Goal: Task Accomplishment & Management: Complete application form

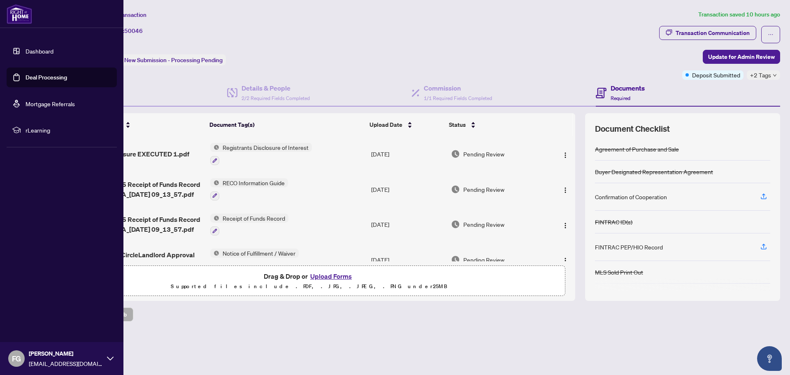
click at [37, 74] on link "Deal Processing" at bounding box center [47, 77] width 42 height 7
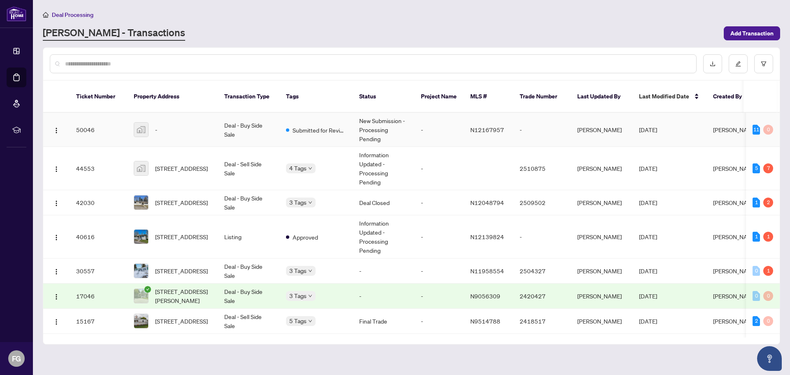
click at [197, 124] on div "-" at bounding box center [172, 129] width 77 height 15
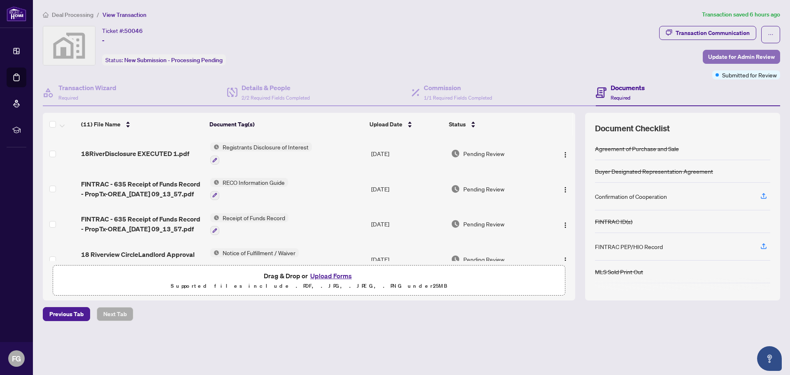
click at [733, 55] on span "Update for Admin Review" at bounding box center [741, 56] width 67 height 13
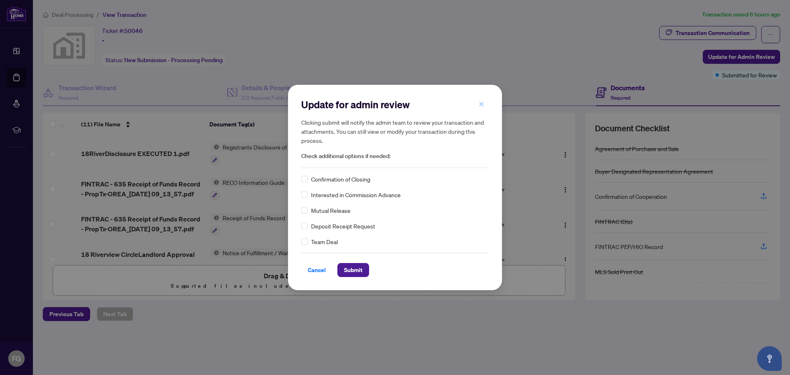
click at [482, 104] on icon "close" at bounding box center [482, 104] width 6 height 6
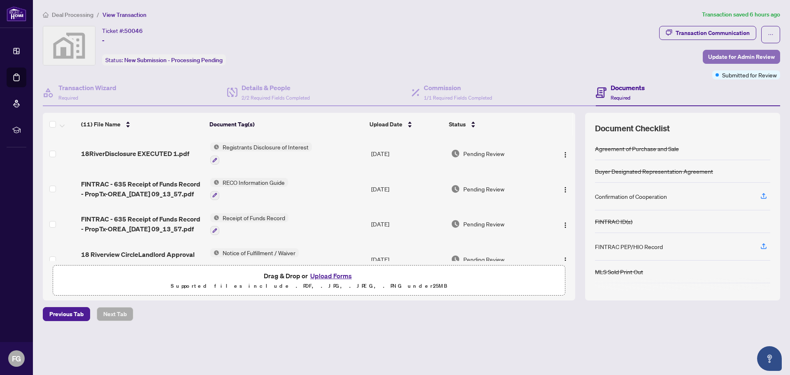
click at [721, 50] on button "Update for Admin Review" at bounding box center [741, 57] width 77 height 14
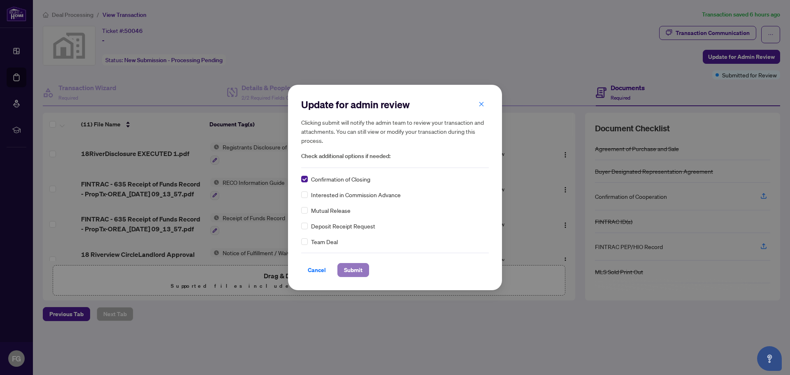
click at [351, 269] on span "Submit" at bounding box center [353, 269] width 19 height 13
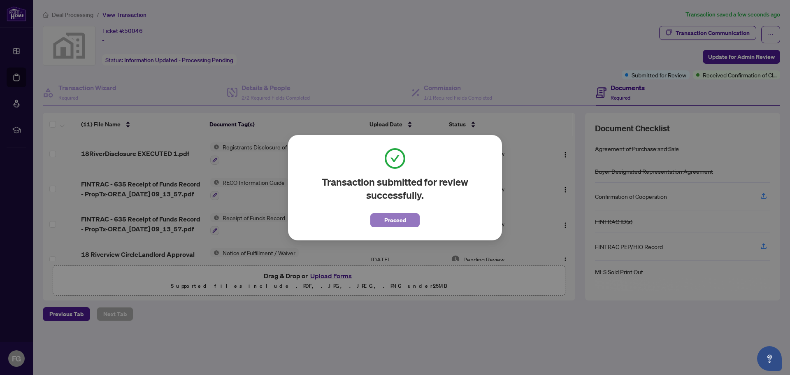
click at [379, 222] on button "Proceed" at bounding box center [394, 220] width 49 height 14
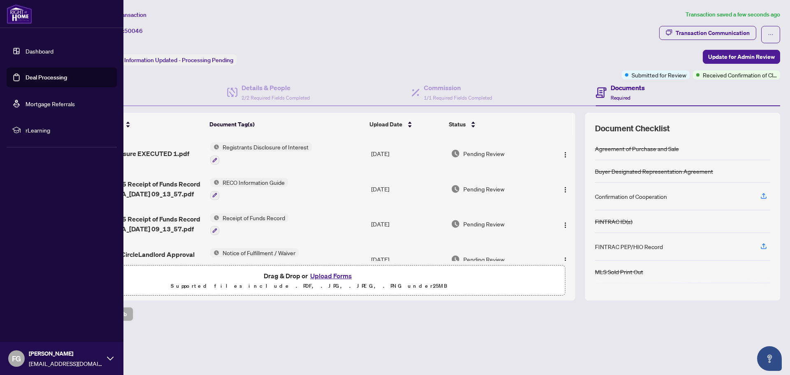
click at [34, 77] on link "Deal Processing" at bounding box center [47, 77] width 42 height 7
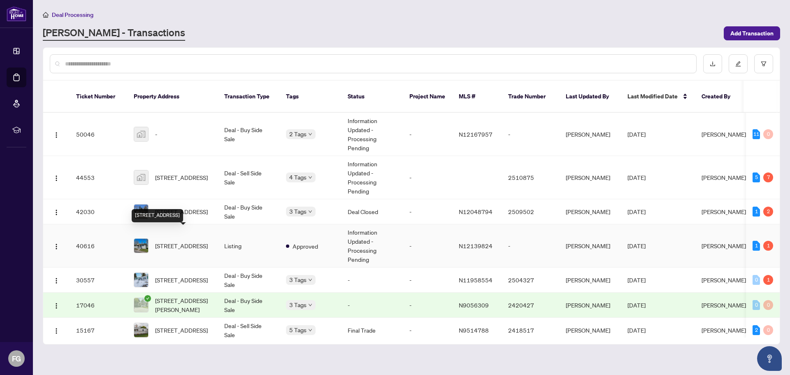
click at [172, 241] on span "[STREET_ADDRESS]" at bounding box center [181, 245] width 53 height 9
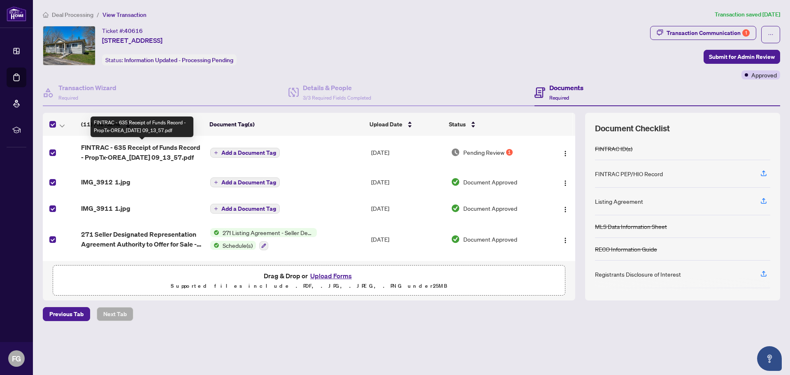
click at [138, 156] on span "FINTRAC - 635 Receipt of Funds Record - PropTx-OREA_[DATE] 09_13_57.pdf" at bounding box center [142, 152] width 122 height 20
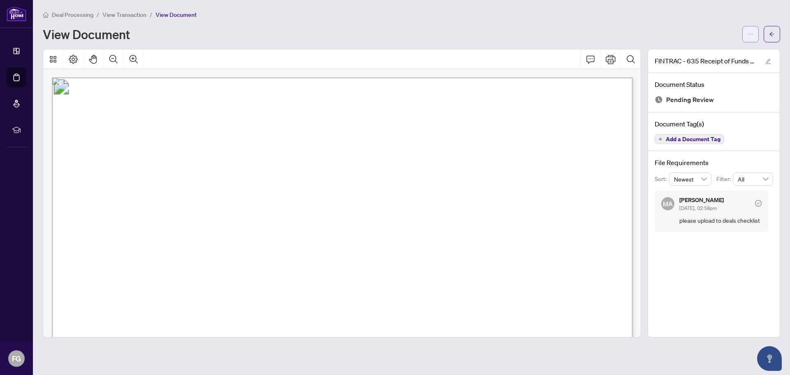
click at [756, 31] on button "button" at bounding box center [750, 34] width 16 height 16
click at [729, 50] on span "Download" at bounding box center [721, 51] width 63 height 9
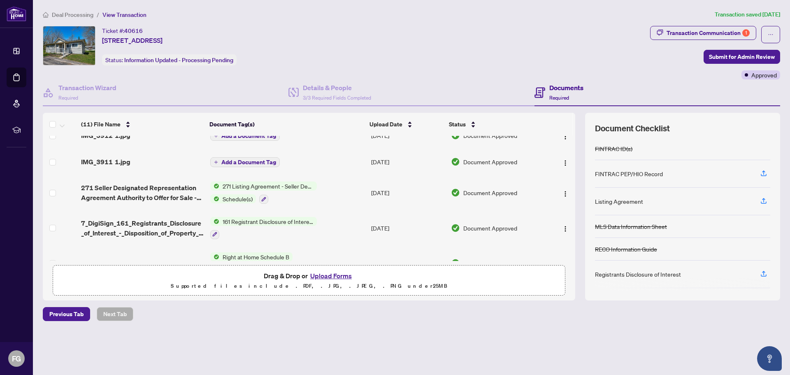
scroll to position [54, 0]
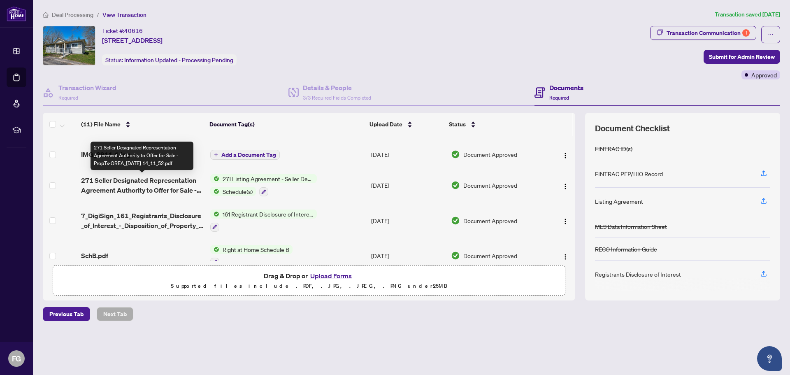
click at [169, 183] on span "271 Seller Designated Representation Agreement Authority to Offer for Sale - Pr…" at bounding box center [142, 185] width 122 height 20
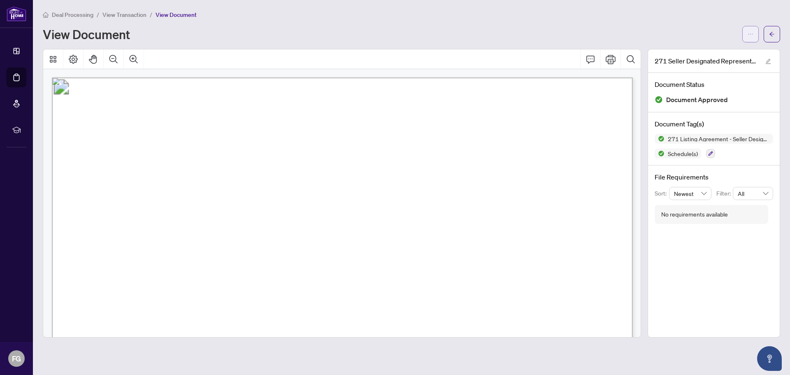
click at [748, 28] on span "button" at bounding box center [751, 34] width 6 height 13
click at [719, 51] on span "Download" at bounding box center [721, 51] width 63 height 9
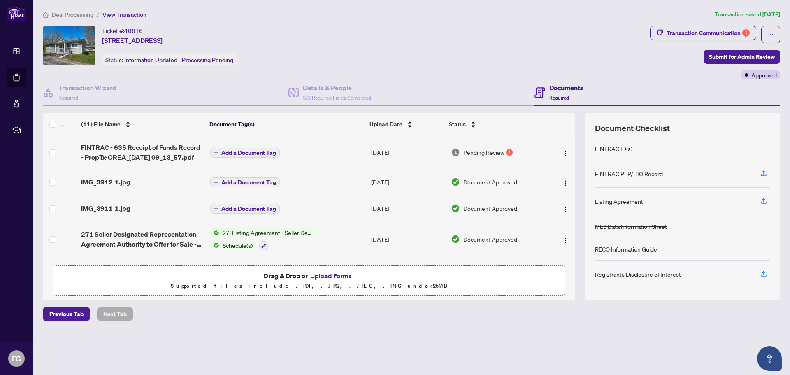
click at [118, 177] on span "IMG_3912 1.jpg" at bounding box center [105, 182] width 49 height 10
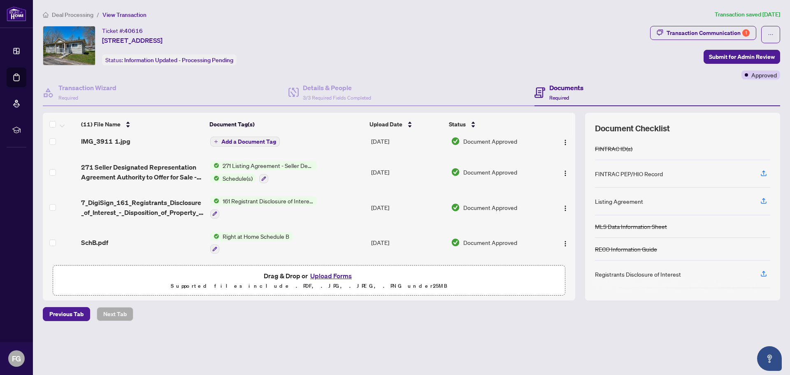
scroll to position [68, 0]
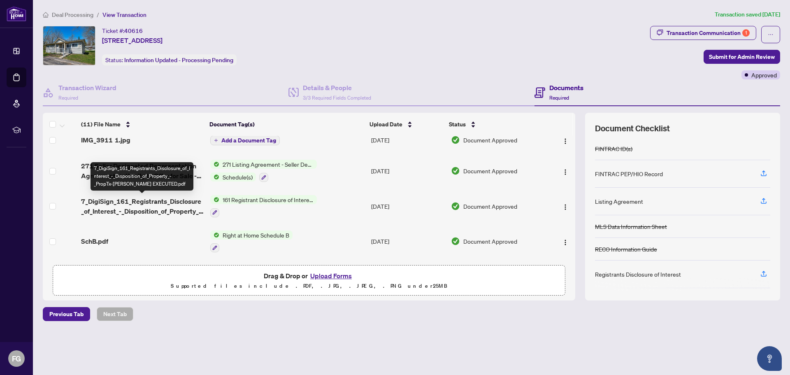
click at [190, 198] on span "7_DigiSign_161_Registrants_Disclosure_of_Interest_-_Disposition_of_Property_-_P…" at bounding box center [142, 206] width 122 height 20
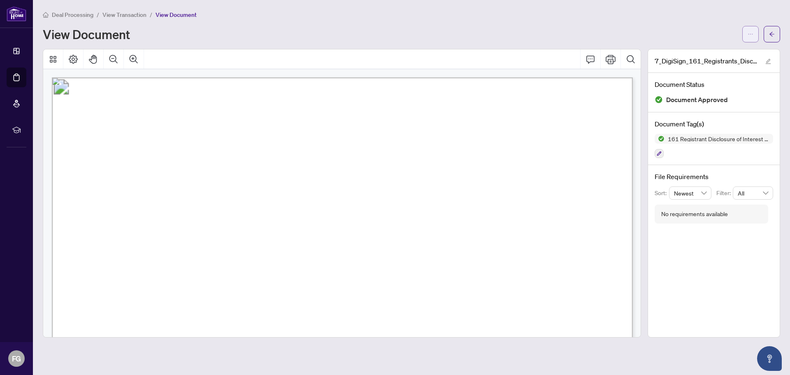
click at [751, 31] on icon "ellipsis" at bounding box center [751, 34] width 6 height 6
click at [706, 56] on span "Download" at bounding box center [721, 51] width 63 height 9
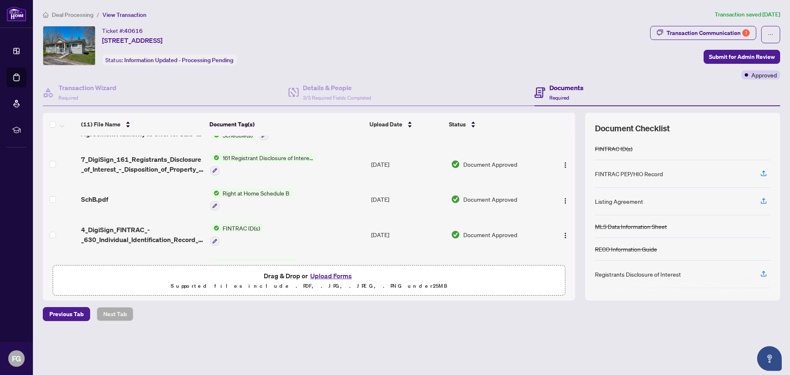
scroll to position [112, 0]
click at [99, 193] on span "SchB.pdf" at bounding box center [94, 198] width 27 height 10
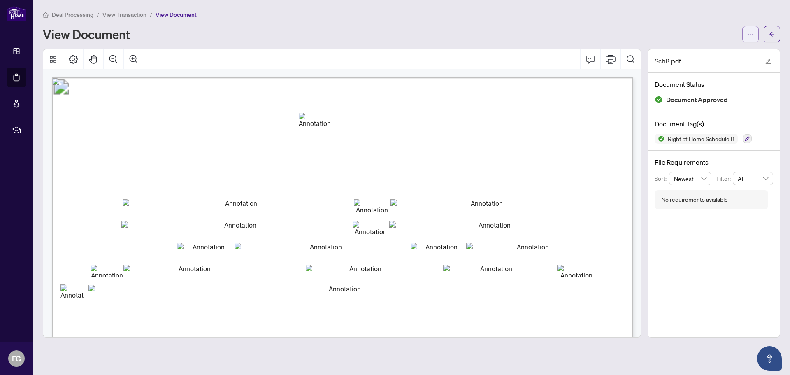
click at [750, 38] on span "button" at bounding box center [751, 34] width 6 height 13
click at [702, 54] on span "Download" at bounding box center [721, 51] width 63 height 9
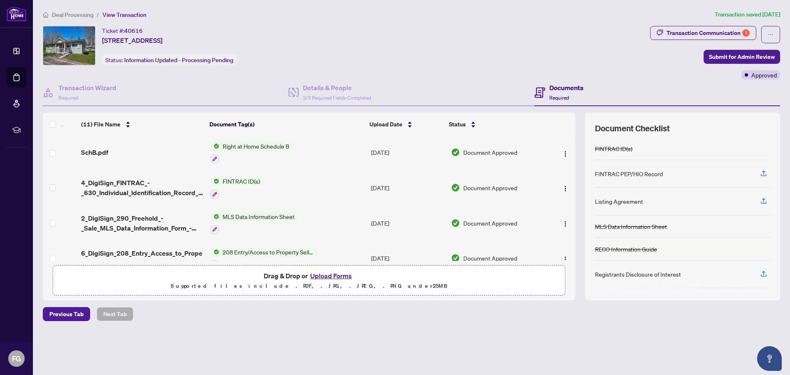
scroll to position [158, 0]
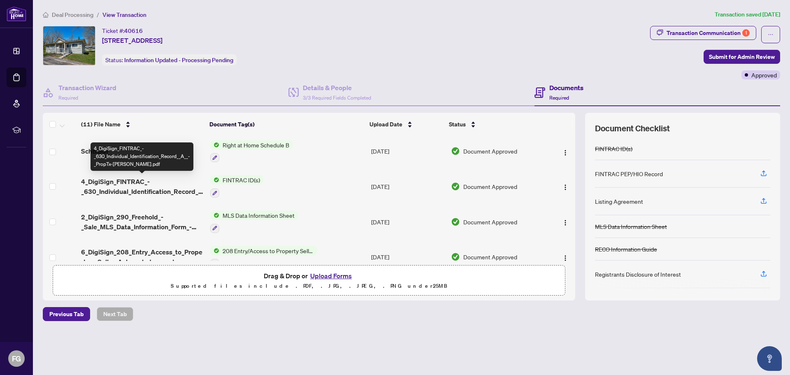
click at [136, 184] on span "4_DigiSign_FINTRAC_-_630_Individual_Identification_Record__A__-_PropTx-[PERSON_…" at bounding box center [142, 187] width 122 height 20
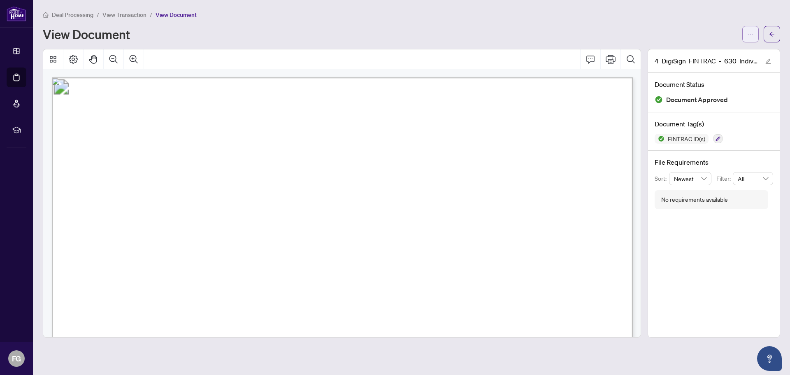
click at [744, 35] on button "button" at bounding box center [750, 34] width 16 height 16
click at [704, 56] on span "Download" at bounding box center [721, 51] width 63 height 9
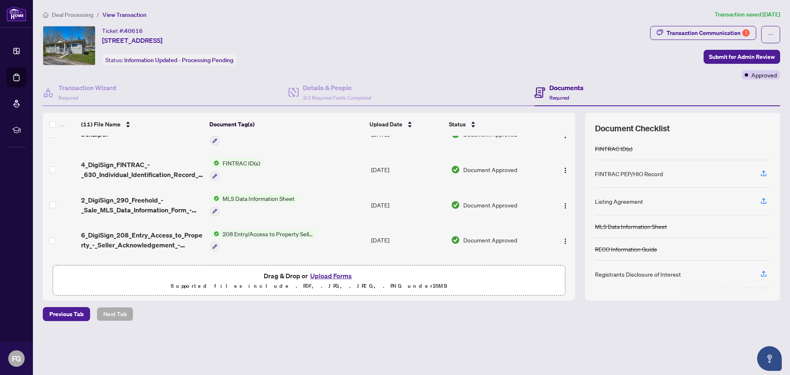
scroll to position [177, 0]
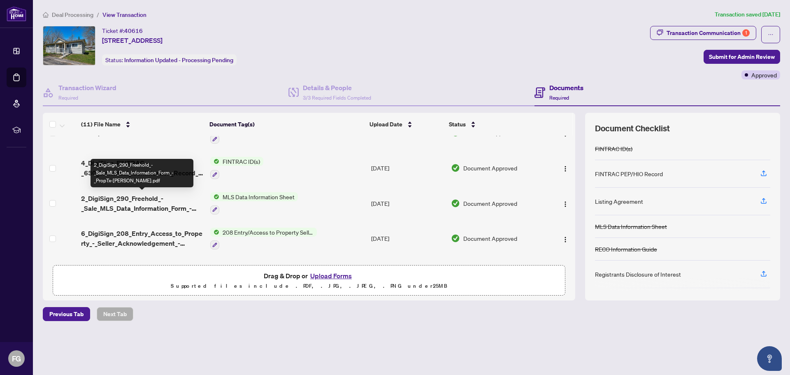
click at [163, 204] on span "2_DigiSign_290_Freehold_-_Sale_MLS_Data_Information_Form_-_PropTx-[PERSON_NAME]…" at bounding box center [142, 203] width 122 height 20
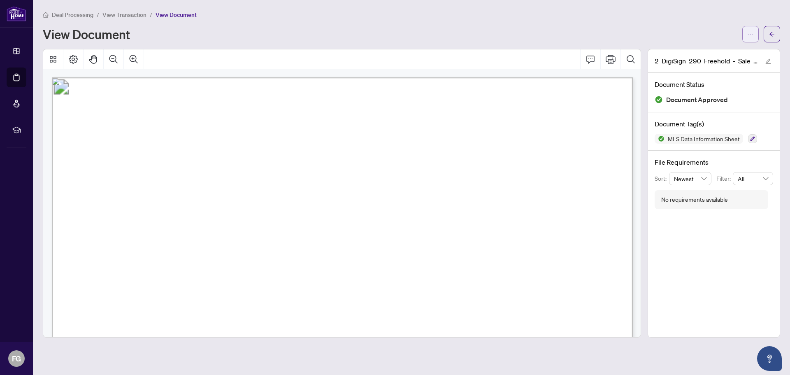
click at [752, 34] on icon "ellipsis" at bounding box center [751, 34] width 6 height 6
click at [707, 54] on span "Download" at bounding box center [721, 51] width 63 height 9
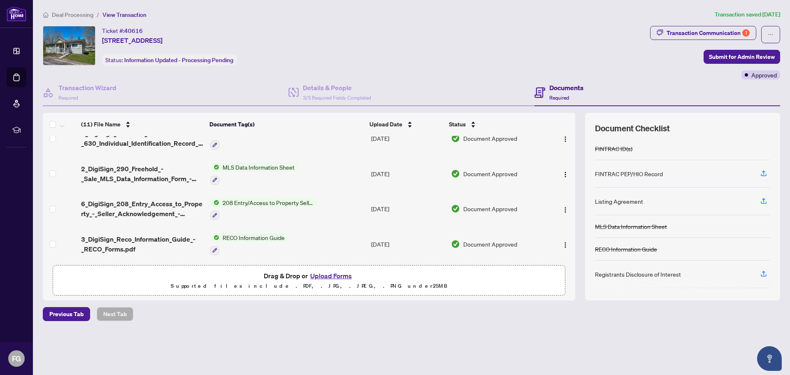
scroll to position [209, 0]
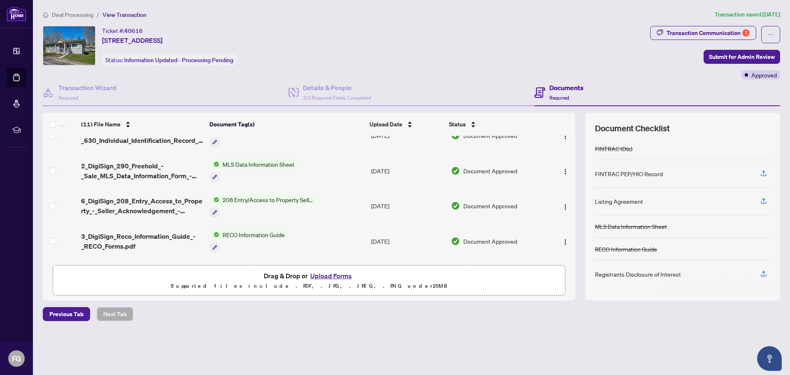
click at [165, 202] on span "6_DigiSign_208_Entry_Access_to_Property_-_Seller_Acknowledgement_-_PropTx-[PERS…" at bounding box center [142, 206] width 122 height 20
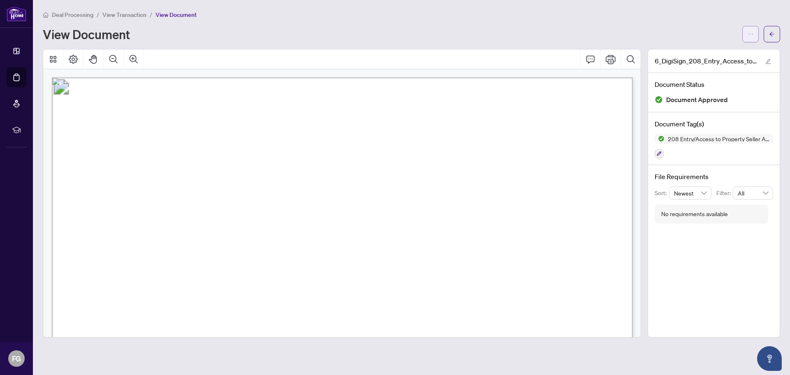
click at [752, 33] on icon "ellipsis" at bounding box center [751, 34] width 6 height 6
click at [713, 52] on span "Download" at bounding box center [721, 51] width 63 height 9
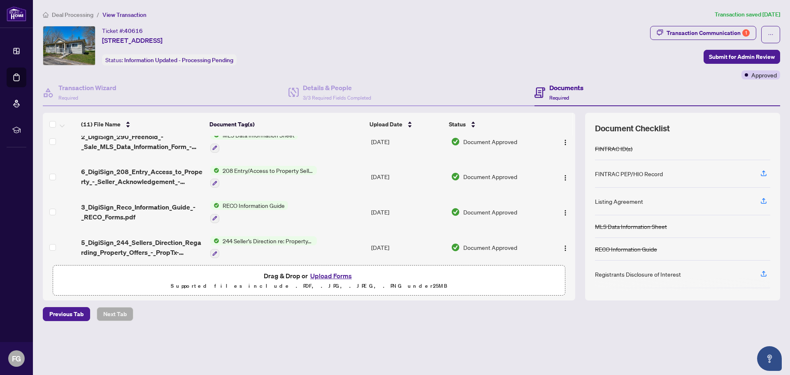
scroll to position [244, 0]
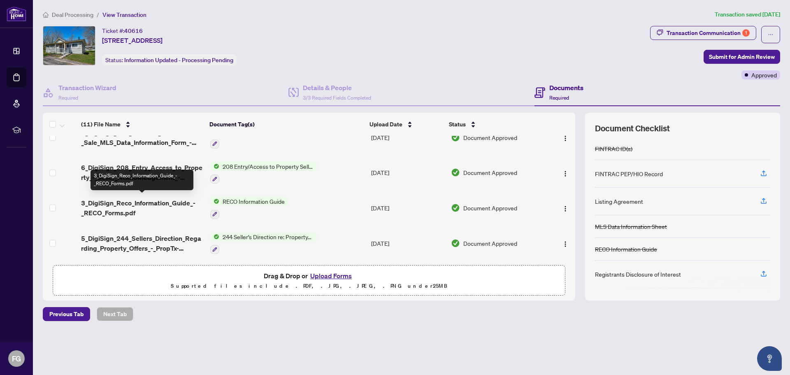
click at [160, 199] on span "3_DigiSign_Reco_Information_Guide_-_RECO_Forms.pdf" at bounding box center [142, 208] width 122 height 20
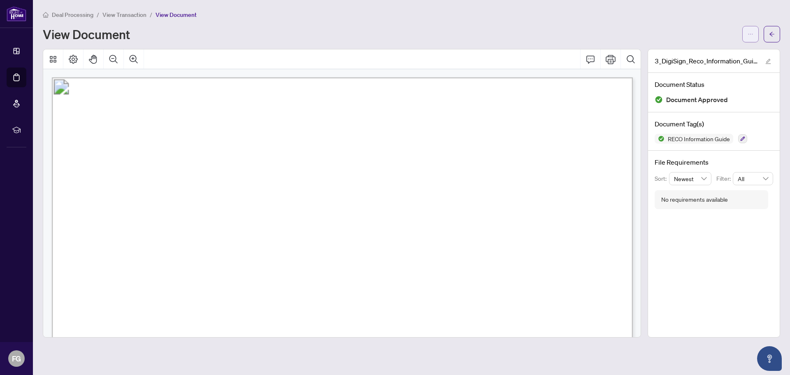
click at [752, 28] on span "button" at bounding box center [751, 34] width 6 height 13
click at [707, 49] on span "Download" at bounding box center [721, 51] width 63 height 9
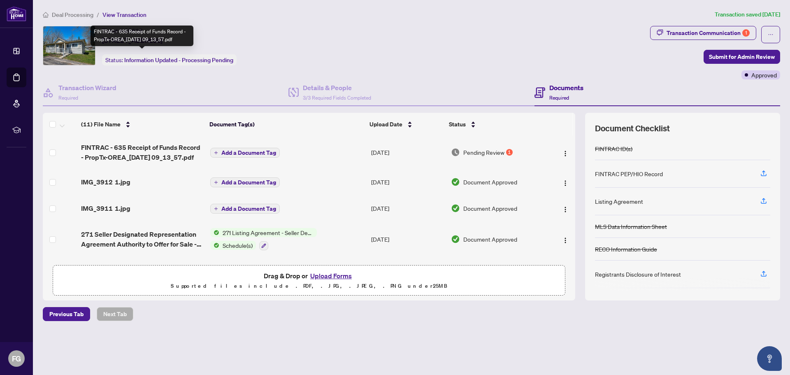
scroll to position [244, 0]
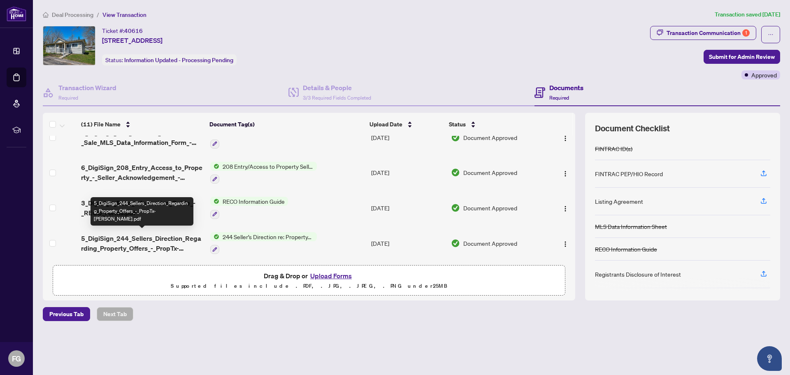
click at [143, 239] on span "5_DigiSign_244_Sellers_Direction_Regarding_Property_Offers_-_PropTx-[PERSON_NAM…" at bounding box center [142, 243] width 122 height 20
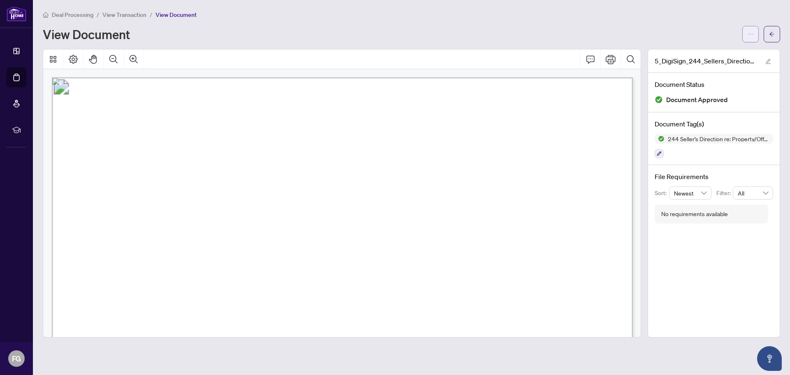
click at [745, 29] on button "button" at bounding box center [750, 34] width 16 height 16
click at [705, 53] on span "Download" at bounding box center [721, 51] width 63 height 9
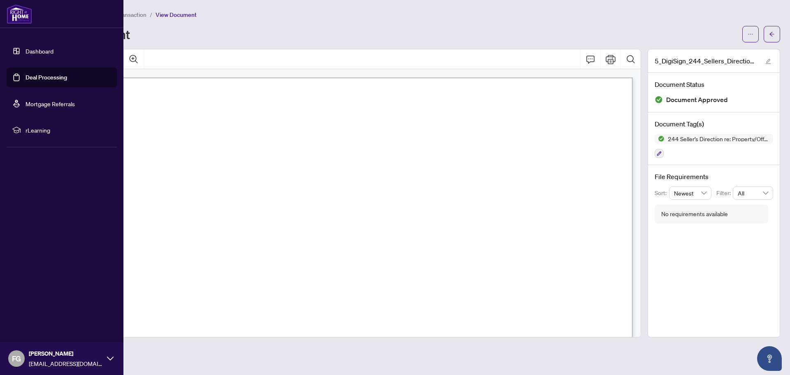
click at [26, 48] on link "Dashboard" at bounding box center [40, 50] width 28 height 7
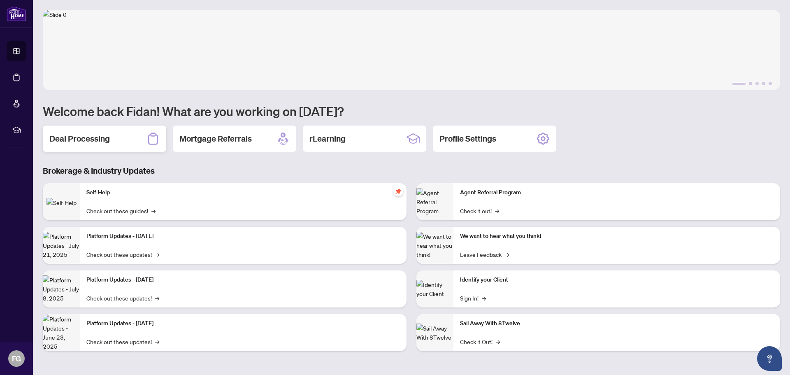
click at [134, 142] on div "Deal Processing" at bounding box center [104, 139] width 123 height 26
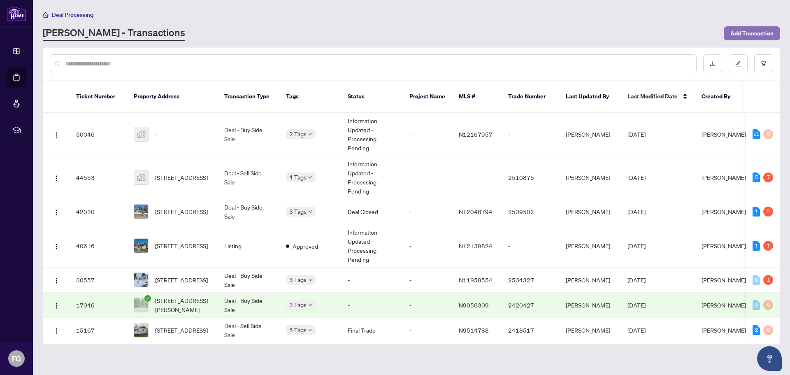
click at [735, 31] on span "Add Transaction" at bounding box center [752, 33] width 43 height 13
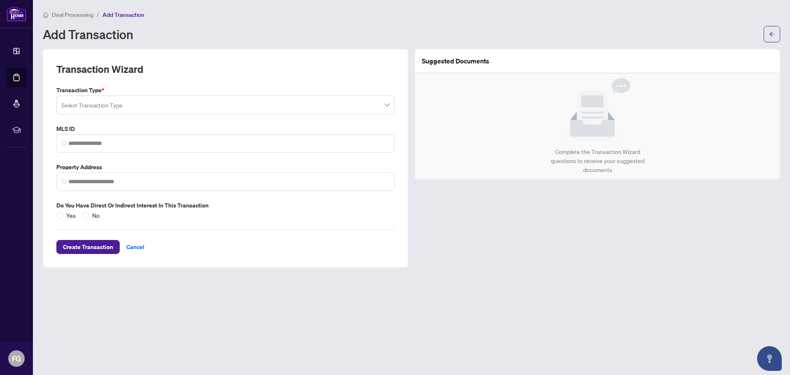
click at [141, 101] on input "search" at bounding box center [221, 106] width 321 height 18
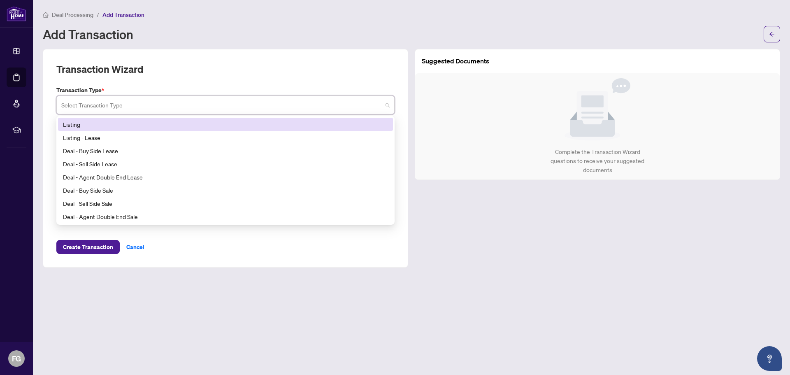
click at [122, 126] on div "Listing" at bounding box center [225, 124] width 325 height 9
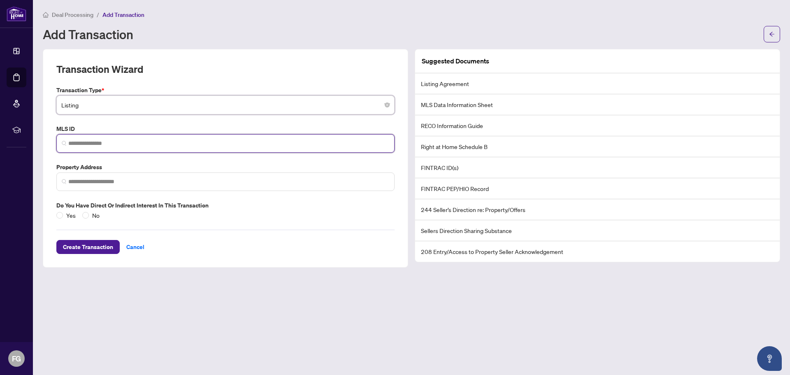
click at [112, 140] on input "search" at bounding box center [228, 143] width 321 height 9
paste input "*********"
type input "*********"
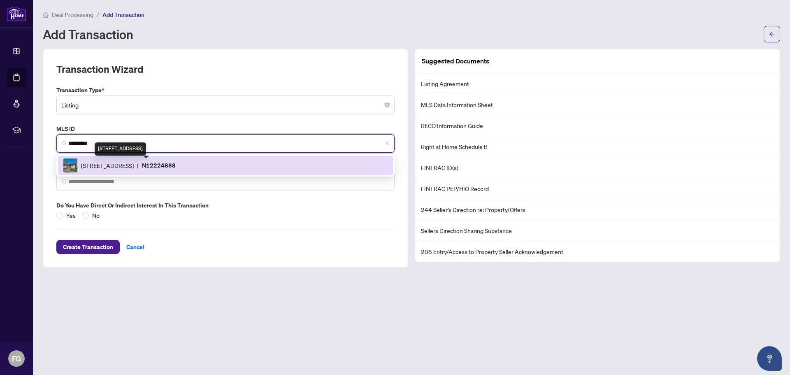
click at [134, 167] on span "[STREET_ADDRESS]" at bounding box center [107, 165] width 53 height 9
type input "**********"
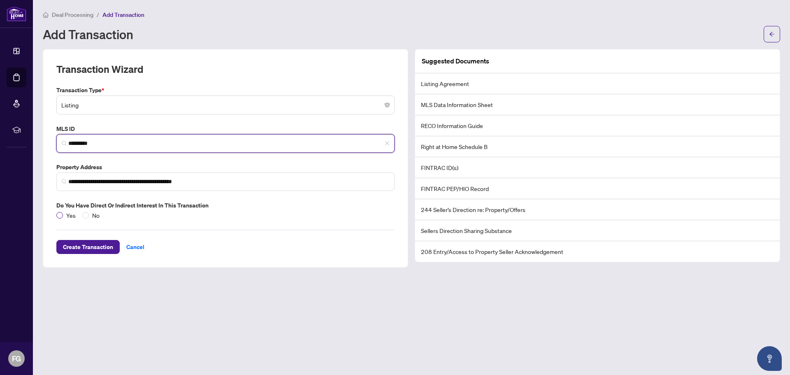
type input "*********"
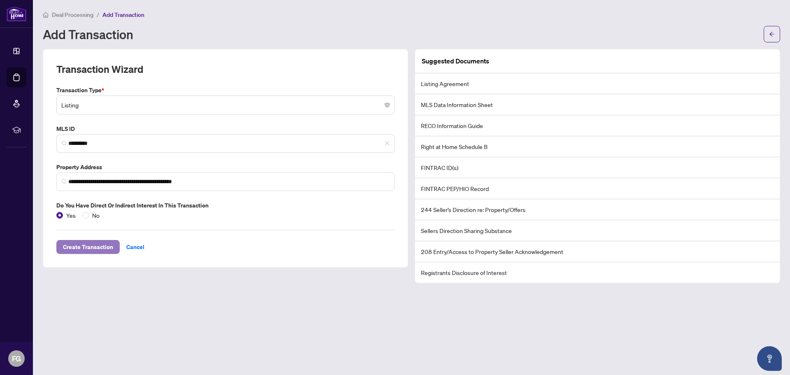
click at [105, 243] on span "Create Transaction" at bounding box center [88, 246] width 50 height 13
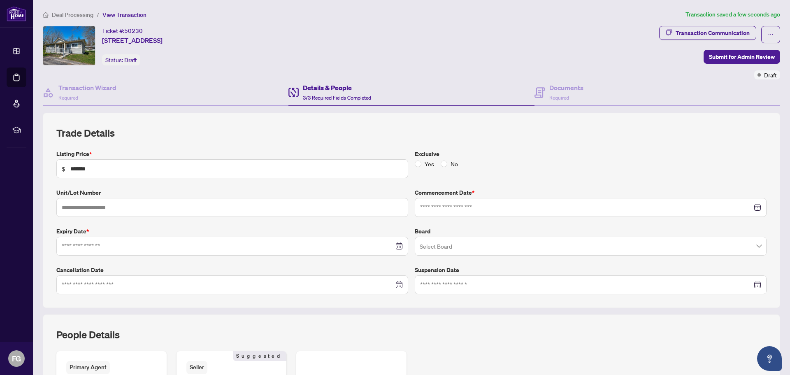
type input "**********"
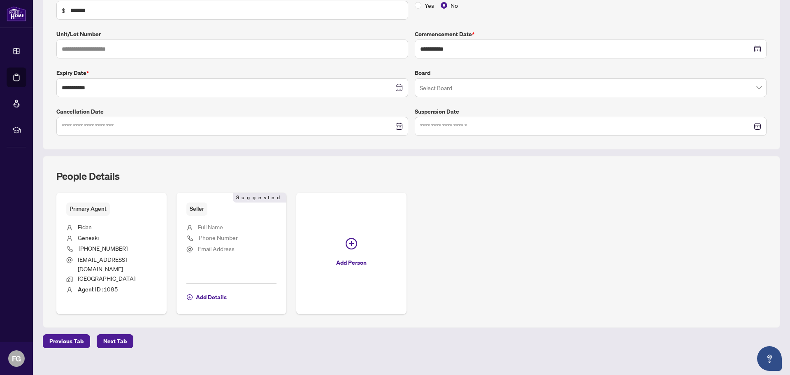
scroll to position [162, 0]
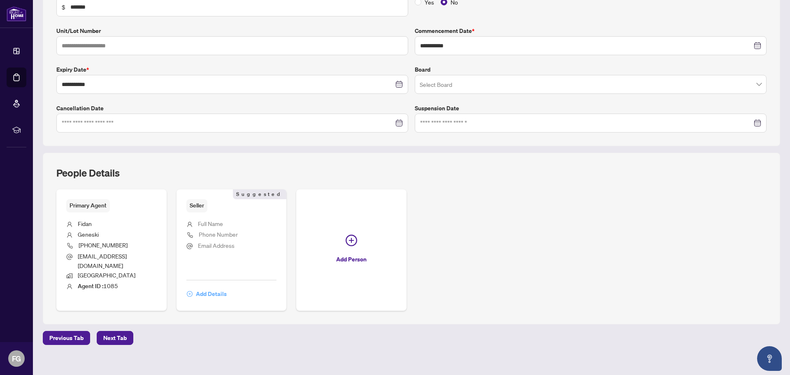
click at [197, 287] on span "Add Details" at bounding box center [211, 293] width 31 height 13
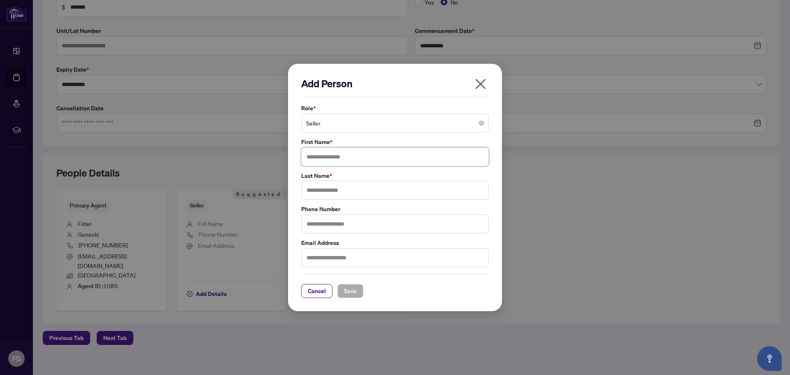
click at [319, 156] on input "text" at bounding box center [395, 156] width 188 height 19
type input "*****"
type input "*******"
click at [347, 284] on span "Save" at bounding box center [350, 290] width 13 height 13
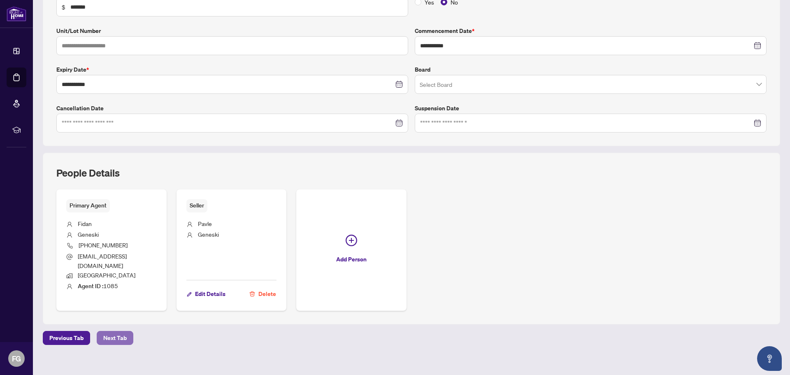
click at [119, 331] on span "Next Tab" at bounding box center [114, 337] width 23 height 13
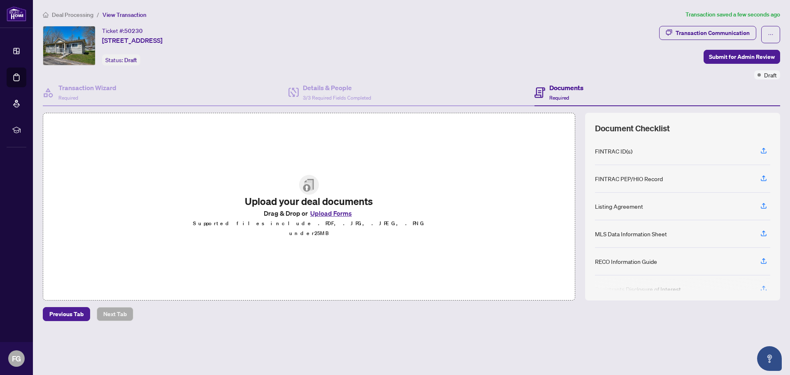
click at [708, 146] on div "FINTRAC ID(s)" at bounding box center [682, 151] width 175 height 28
click at [762, 153] on icon "button" at bounding box center [763, 150] width 7 height 7
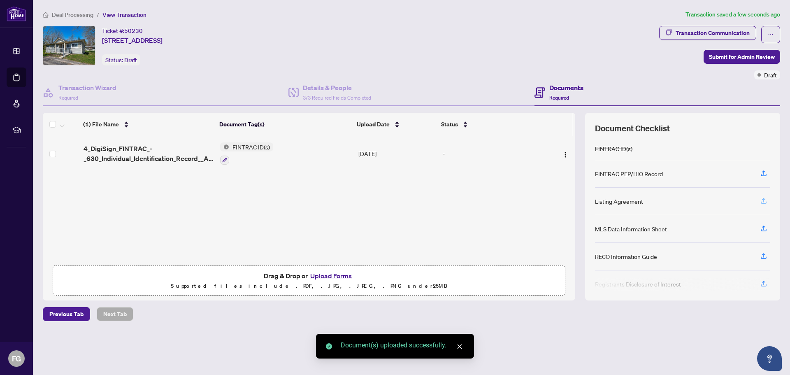
click at [763, 198] on icon "button" at bounding box center [763, 200] width 3 height 4
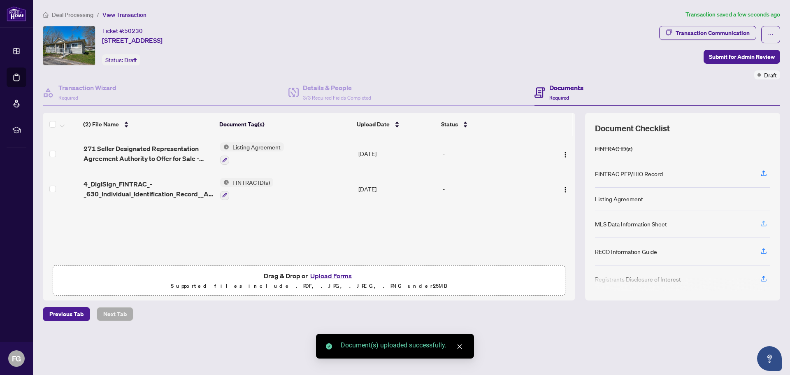
click at [763, 222] on icon "button" at bounding box center [763, 223] width 3 height 4
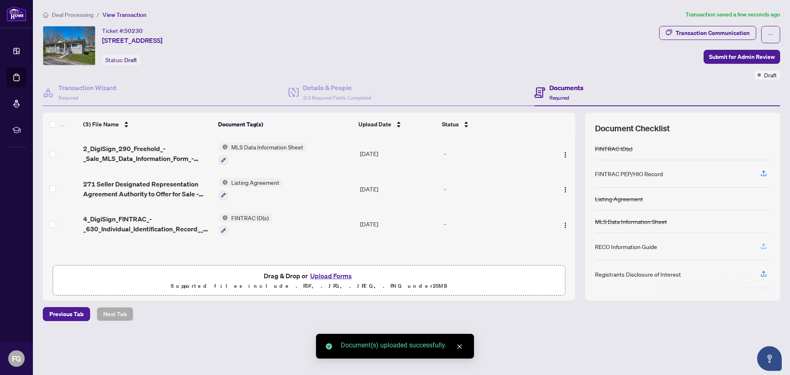
click at [763, 249] on icon "button" at bounding box center [763, 245] width 7 height 7
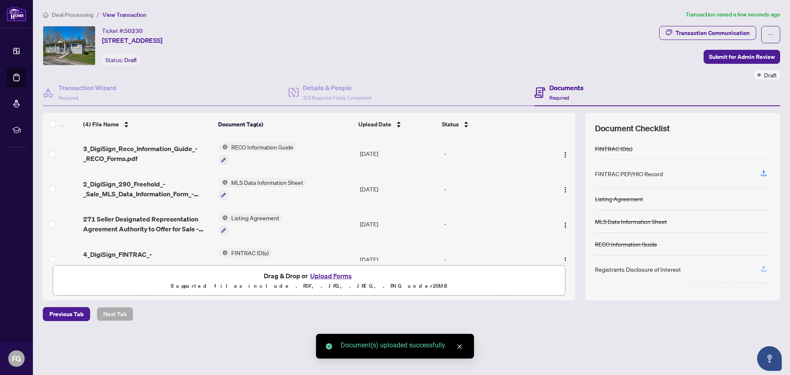
click at [763, 269] on icon "button" at bounding box center [763, 268] width 7 height 7
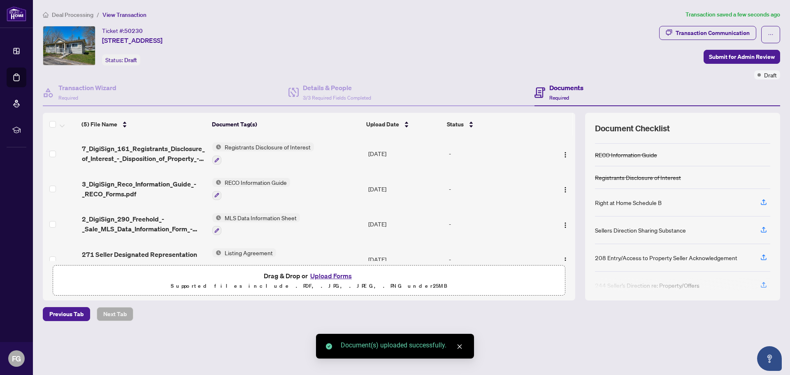
scroll to position [90, 0]
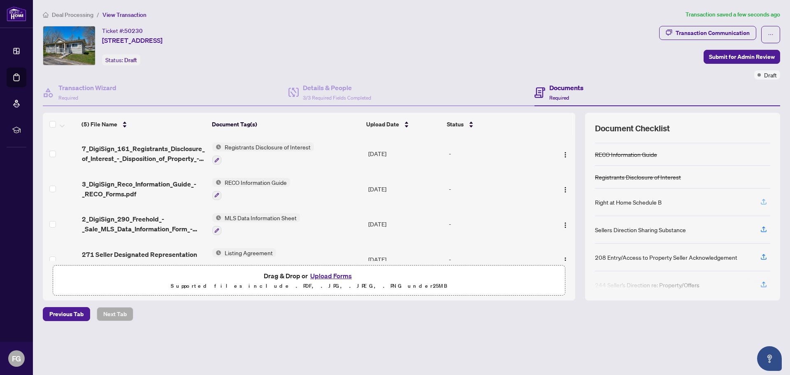
click at [764, 203] on icon "button" at bounding box center [763, 201] width 7 height 7
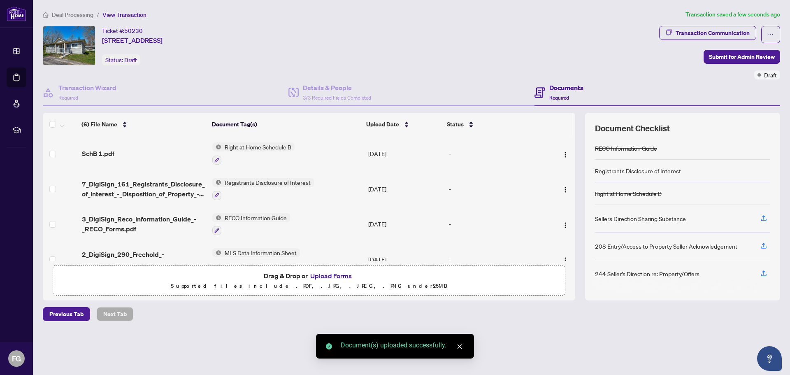
scroll to position [95, 0]
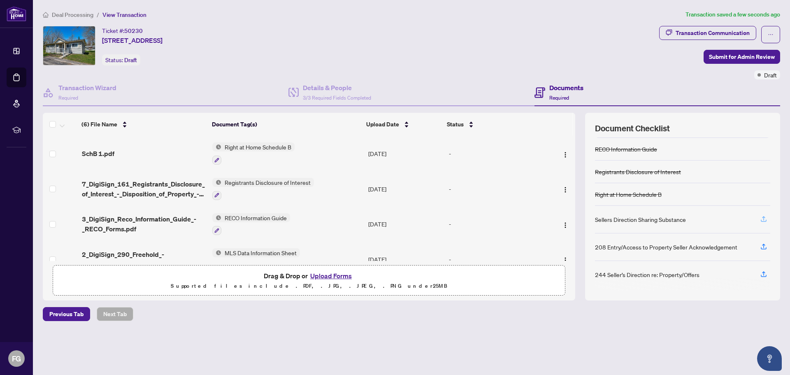
click at [761, 219] on icon "button" at bounding box center [763, 218] width 7 height 7
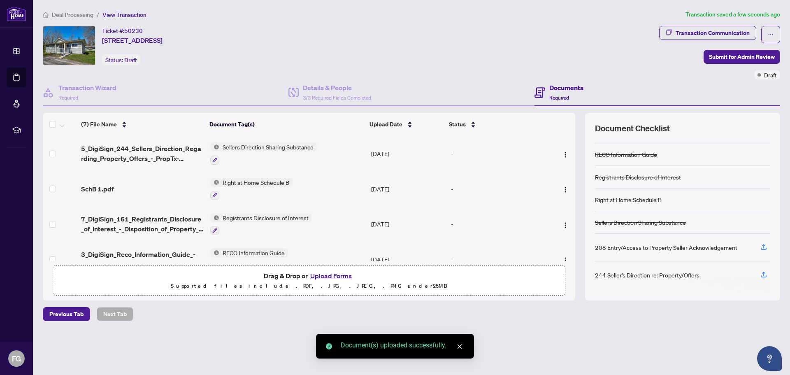
scroll to position [91, 0]
click at [762, 247] on icon "button" at bounding box center [763, 245] width 7 height 7
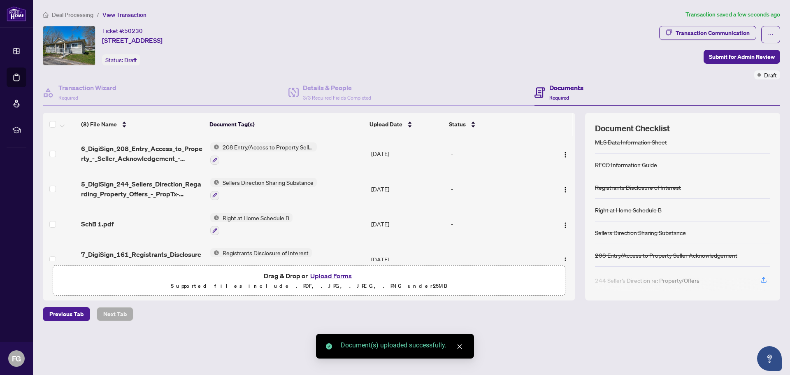
scroll to position [86, 0]
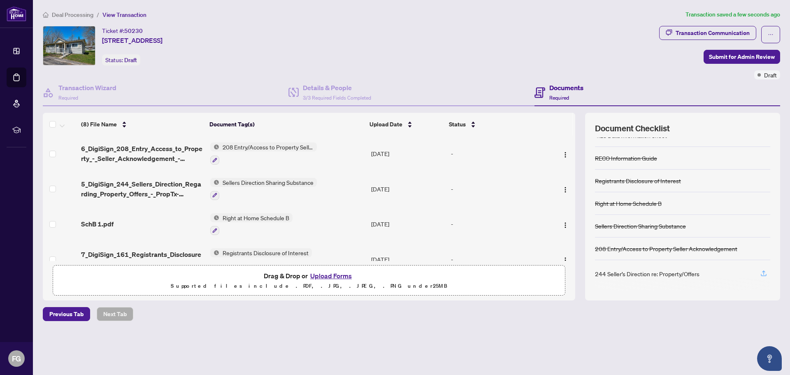
click at [763, 271] on icon "button" at bounding box center [763, 273] width 7 height 7
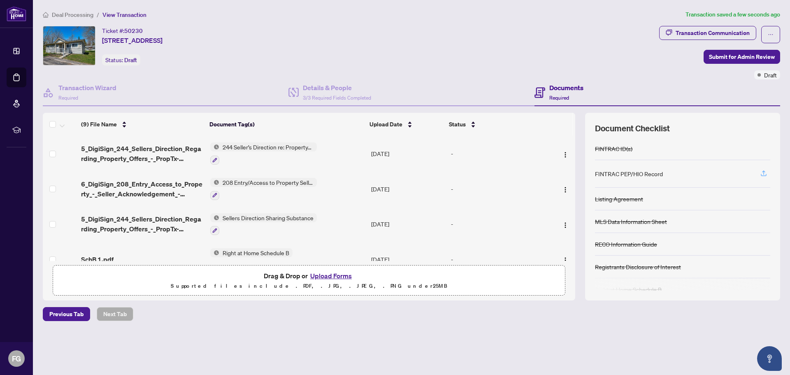
click at [765, 173] on icon "button" at bounding box center [763, 173] width 7 height 7
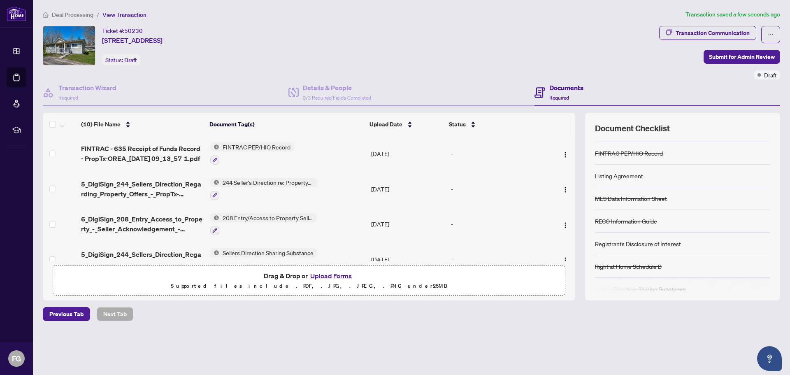
scroll to position [0, 0]
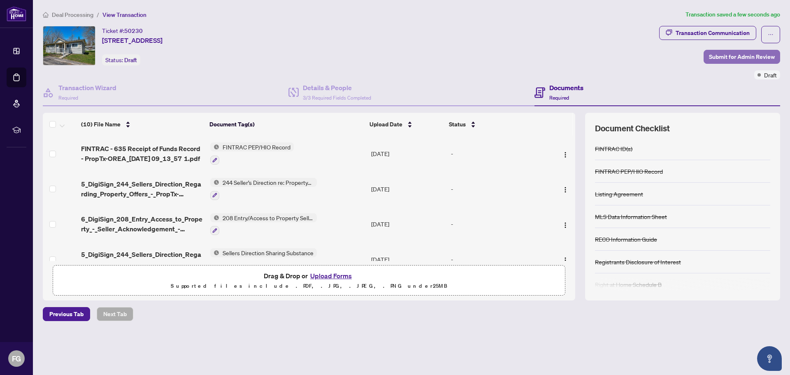
click at [718, 55] on span "Submit for Admin Review" at bounding box center [742, 56] width 66 height 13
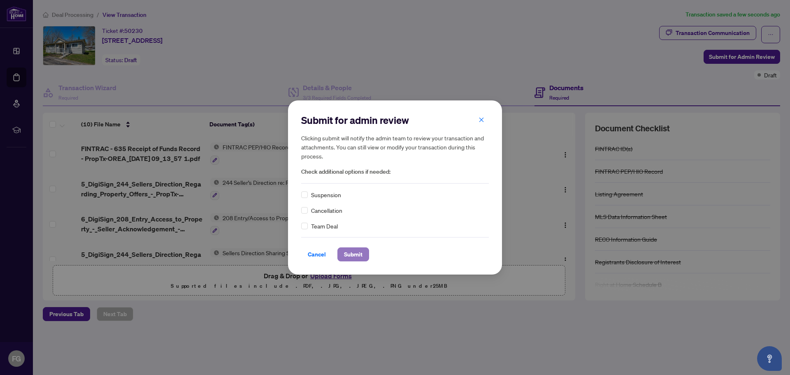
click at [345, 250] on span "Submit" at bounding box center [353, 254] width 19 height 13
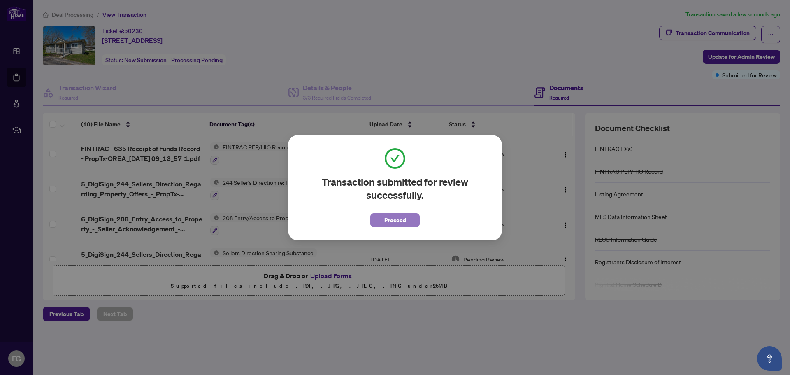
click at [385, 223] on span "Proceed" at bounding box center [395, 220] width 22 height 13
